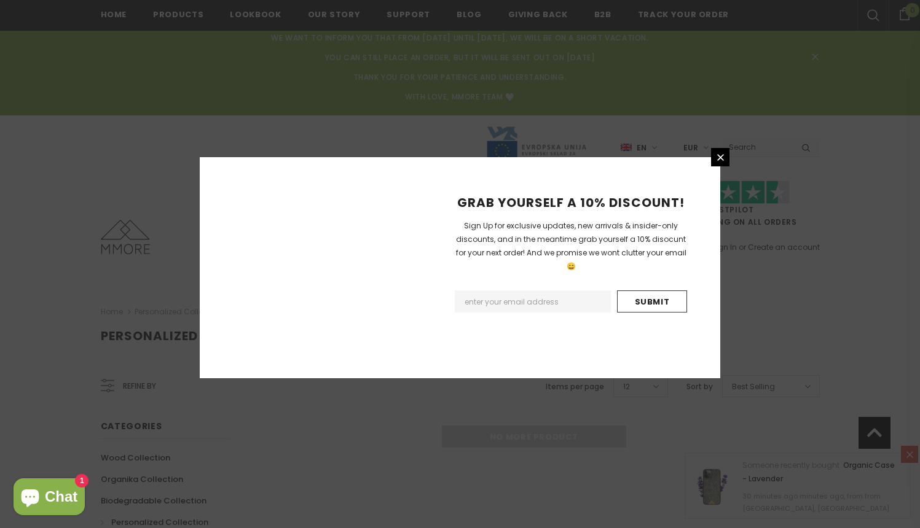
scroll to position [846, 0]
